Goal: Task Accomplishment & Management: Manage account settings

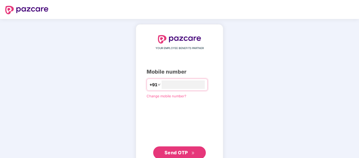
type input "**********"
click at [179, 149] on span "Send OTP" at bounding box center [176, 152] width 23 height 6
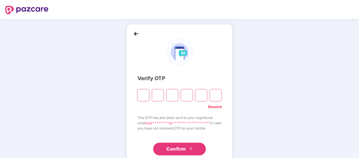
type input "*"
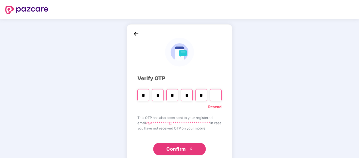
type input "*"
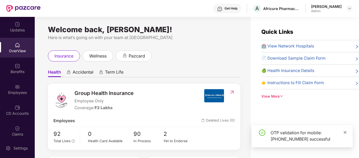
click at [344, 132] on icon "close" at bounding box center [346, 132] width 4 height 4
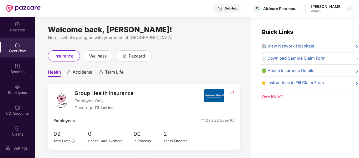
scroll to position [53, 0]
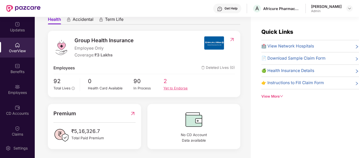
click at [179, 89] on div "Yet to Endorse" at bounding box center [179, 88] width 30 height 6
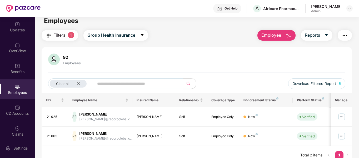
scroll to position [0, 0]
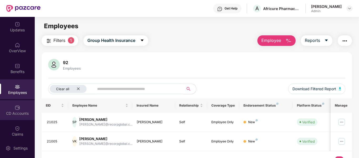
click at [17, 112] on div "CD Accounts" at bounding box center [17, 113] width 35 height 5
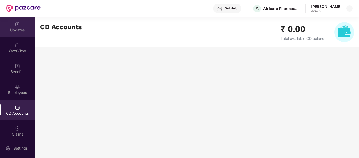
click at [12, 26] on div "Updates" at bounding box center [17, 27] width 35 height 20
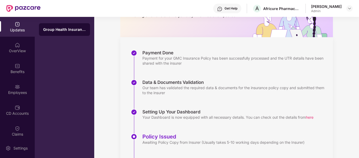
scroll to position [88, 0]
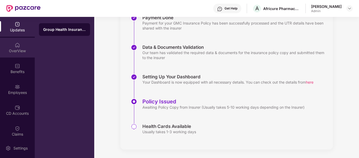
click at [25, 47] on div "OverView" at bounding box center [17, 48] width 35 height 20
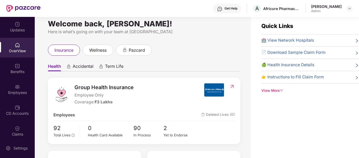
scroll to position [0, 0]
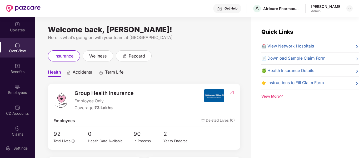
click at [84, 75] on span "Accidental" at bounding box center [83, 73] width 21 height 8
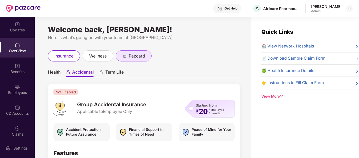
click at [145, 53] on span "pazcard" at bounding box center [137, 56] width 16 height 7
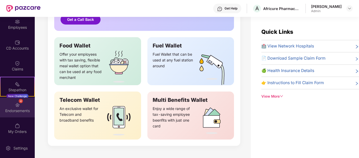
scroll to position [66, 0]
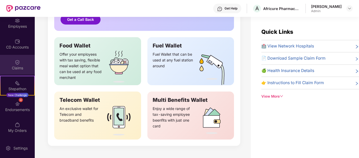
click at [21, 69] on div "Claims" at bounding box center [17, 67] width 35 height 5
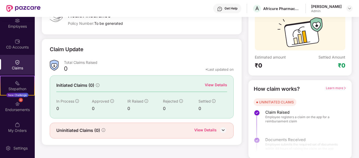
scroll to position [48, 0]
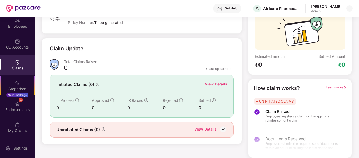
click at [225, 128] on img at bounding box center [224, 129] width 8 height 8
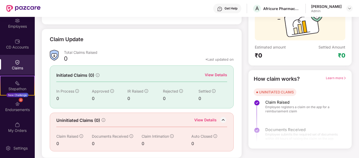
scroll to position [0, 0]
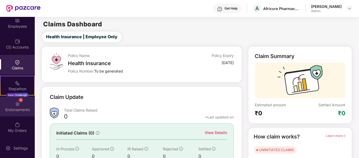
click at [23, 105] on div "4 Endorsements" at bounding box center [17, 106] width 35 height 20
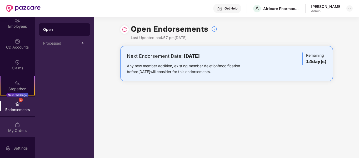
click at [23, 128] on div "My Orders" at bounding box center [17, 130] width 35 height 5
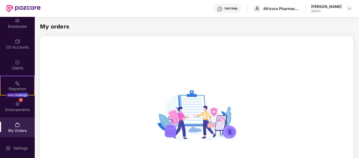
scroll to position [69, 0]
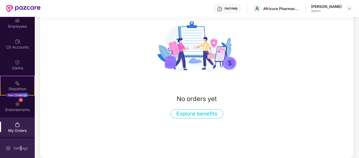
click at [21, 147] on div "Settings" at bounding box center [20, 147] width 17 height 5
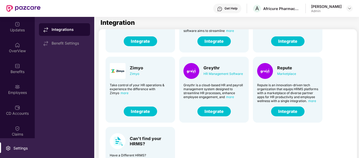
scroll to position [130, 0]
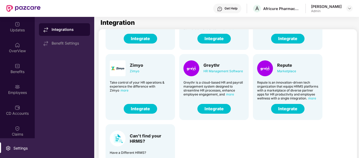
click at [228, 93] on span "more" at bounding box center [230, 94] width 8 height 4
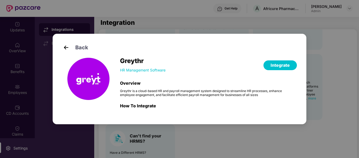
click at [257, 127] on div "Back Greythr HR Management Software Integrate Overview Greythr is a cloud-based…" at bounding box center [179, 79] width 359 height 158
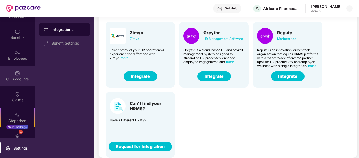
scroll to position [66, 0]
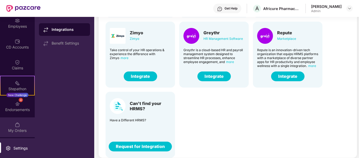
click at [17, 127] on img at bounding box center [17, 124] width 5 height 5
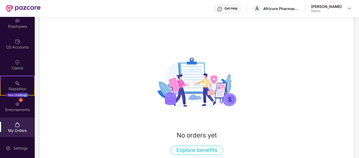
click at [202, 152] on button "Explore benefits" at bounding box center [197, 149] width 53 height 9
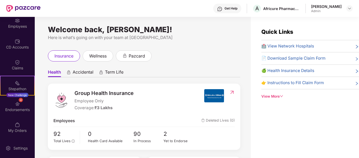
click at [272, 94] on div "View More" at bounding box center [311, 97] width 98 height 6
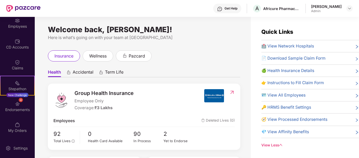
click at [280, 95] on span "🪪 View All Employees" at bounding box center [284, 95] width 44 height 6
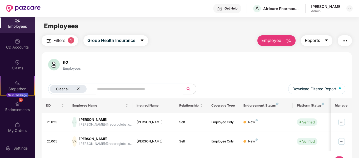
click at [325, 40] on button "Reports" at bounding box center [317, 40] width 32 height 11
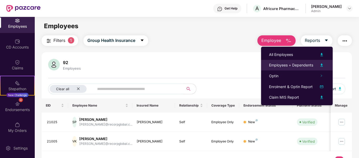
click at [301, 66] on div "Employees + Dependents" at bounding box center [291, 65] width 44 height 6
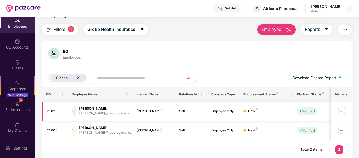
scroll to position [17, 0]
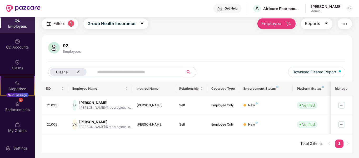
click at [327, 25] on icon "caret-down" at bounding box center [327, 23] width 4 height 4
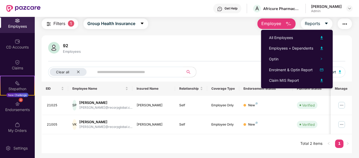
click at [229, 41] on div "92 Employees Clear all Download Filtered Report EID Employee Name Insured Name …" at bounding box center [197, 94] width 311 height 118
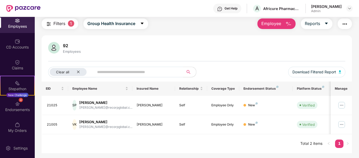
click at [348, 26] on img "button" at bounding box center [345, 24] width 6 height 6
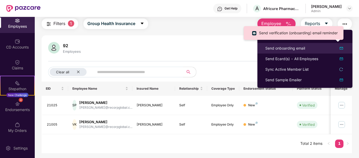
click at [296, 50] on div "Send onboarding email" at bounding box center [286, 48] width 40 height 6
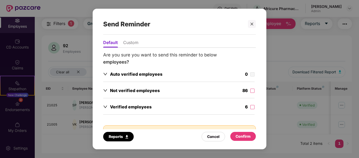
scroll to position [16, 0]
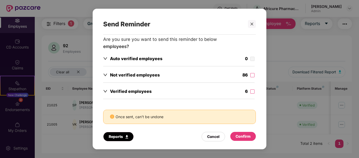
click at [111, 136] on div "Reports" at bounding box center [119, 137] width 20 height 6
click at [253, 24] on icon "close" at bounding box center [252, 24] width 4 height 4
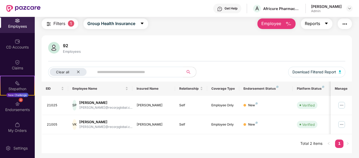
click at [327, 26] on span "caret-down" at bounding box center [327, 23] width 4 height 5
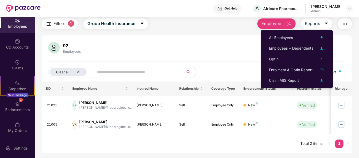
click at [344, 21] on img "button" at bounding box center [345, 24] width 6 height 6
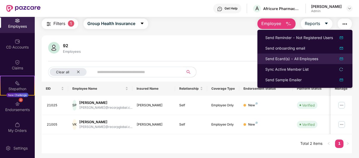
click at [287, 59] on div "Send Ecard(s) - All Employees" at bounding box center [292, 59] width 53 height 6
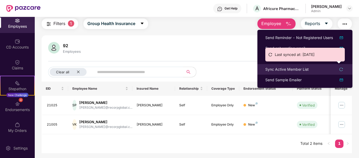
click at [298, 69] on div "Sync Active Member List" at bounding box center [287, 69] width 43 height 6
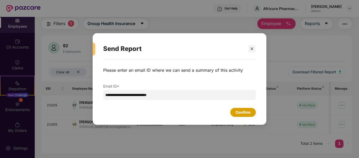
click at [238, 111] on div "Confirm" at bounding box center [243, 112] width 15 height 6
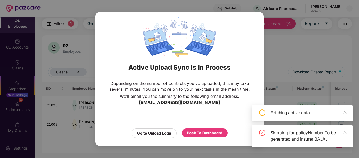
click at [346, 113] on icon "close" at bounding box center [346, 112] width 4 height 4
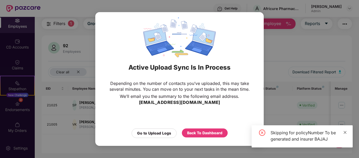
click at [346, 133] on icon "close" at bounding box center [345, 132] width 3 height 3
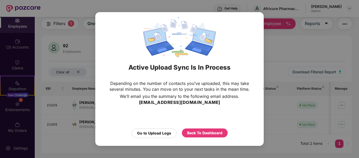
click at [291, 33] on div "Active Upload Sync Is In Process Depending on the number of contacts you’ve upl…" at bounding box center [179, 79] width 359 height 158
click at [327, 26] on div "Active Upload Sync Is In Process Depending on the number of contacts you’ve upl…" at bounding box center [179, 79] width 359 height 158
click at [197, 131] on div "Back To Dashboard" at bounding box center [204, 133] width 35 height 6
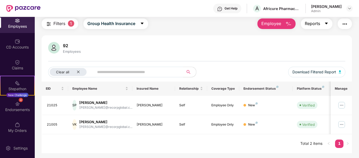
click at [328, 20] on button "Reports" at bounding box center [317, 23] width 32 height 11
click at [344, 23] on img "button" at bounding box center [345, 24] width 6 height 6
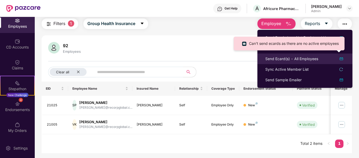
click at [303, 61] on div "Send Ecard(s) - All Employees" at bounding box center [292, 59] width 53 height 6
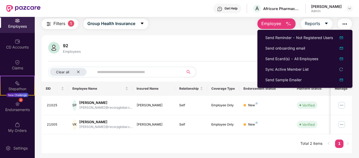
click at [237, 68] on div "Clear all Download Filtered Report" at bounding box center [197, 74] width 298 height 15
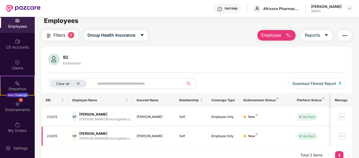
scroll to position [0, 0]
